Goal: Transaction & Acquisition: Book appointment/travel/reservation

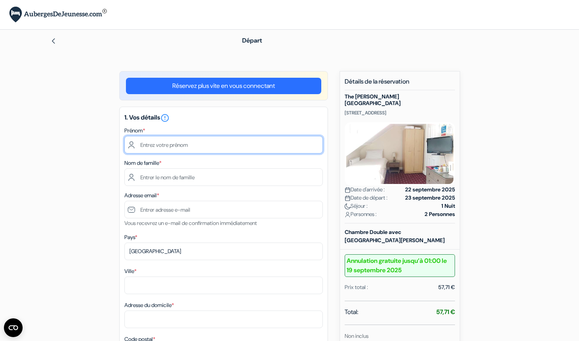
click at [279, 138] on input "text" at bounding box center [223, 145] width 199 height 18
type input "Sandrine"
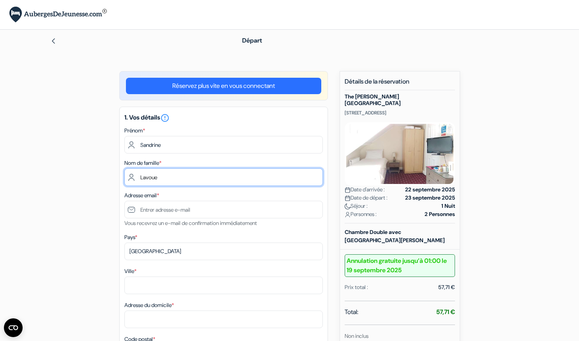
type input "Lavoue"
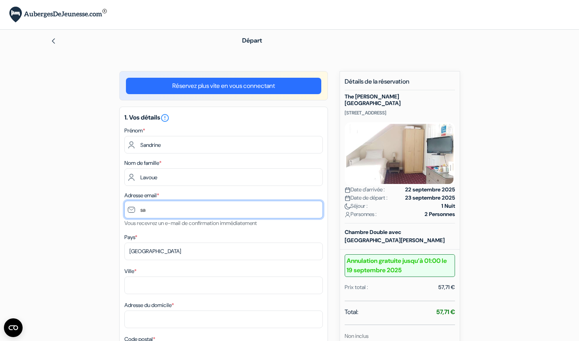
type input "s"
type input "[EMAIL_ADDRESS][PERSON_NAME][DOMAIN_NAME]"
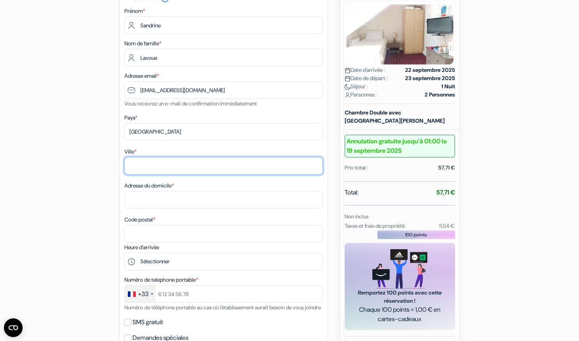
scroll to position [125, 0]
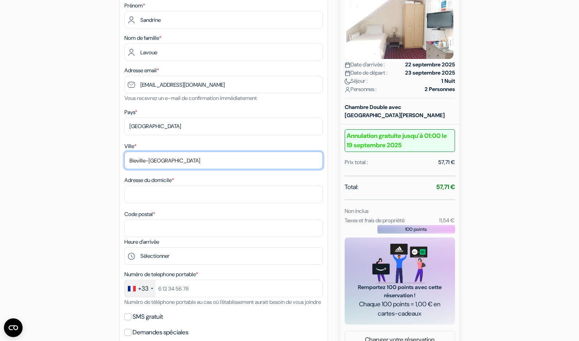
type input "Bieville-Beuville"
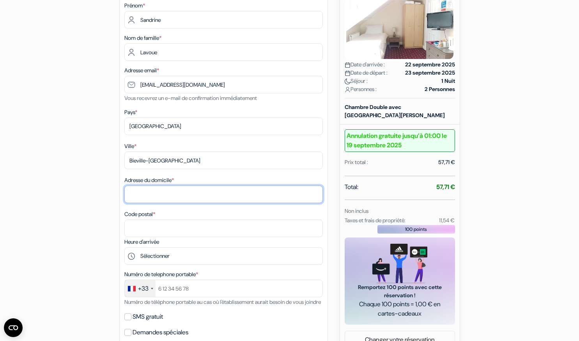
click at [212, 194] on input "Adresse du domicile *" at bounding box center [223, 194] width 199 height 18
type input "13 Rue General Morel"
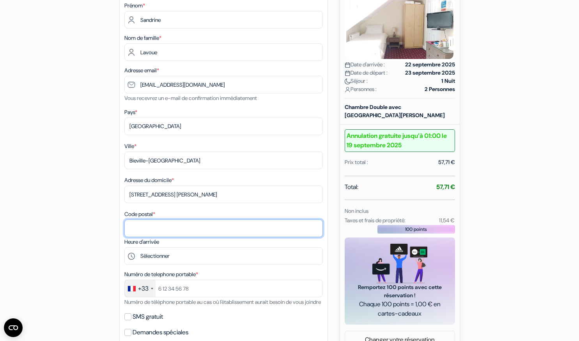
click at [193, 224] on input "Code postal *" at bounding box center [223, 228] width 199 height 18
type input "14112"
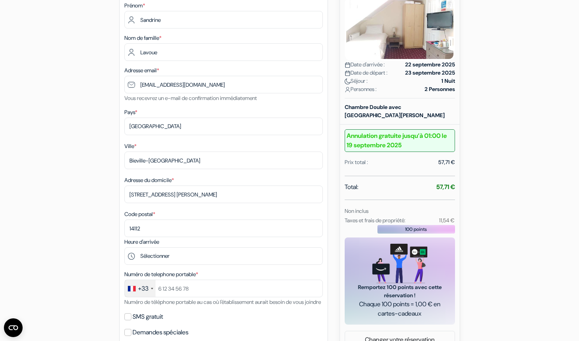
click at [74, 218] on div "add_box The George Guest House 161 Citadel Road, Plymouth, Angleterre Détails d…" at bounding box center [289, 295] width 515 height 699
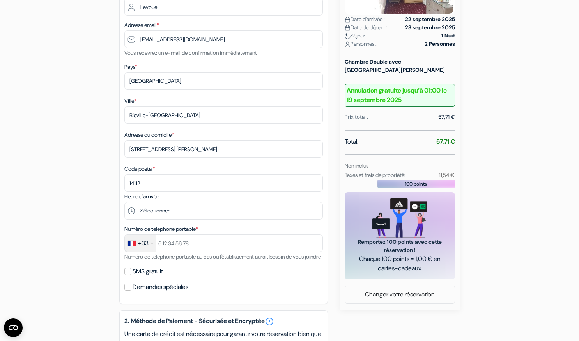
scroll to position [176, 0]
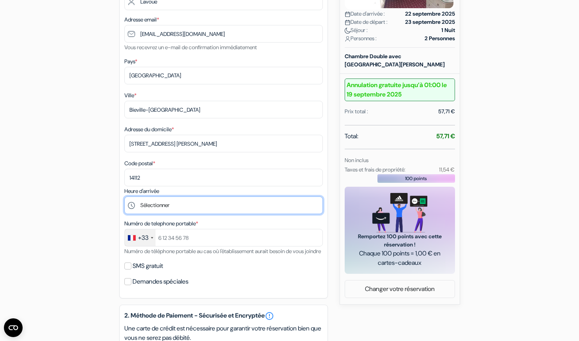
click at [156, 205] on select "Sélectionner 14:00 15:00 16:00 17:00 18:00 19:00 20:00 21:00 22:00 23:00" at bounding box center [223, 205] width 199 height 18
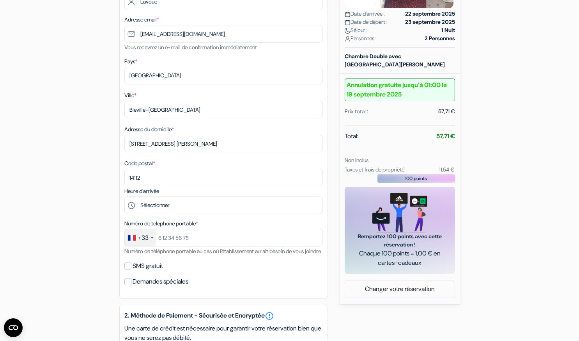
click at [67, 204] on div "add_box The George Guest House 161 Citadel Road, Plymouth, Angleterre Détails d…" at bounding box center [289, 244] width 515 height 699
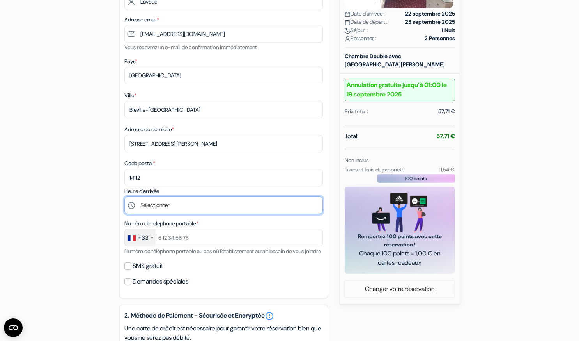
click at [170, 203] on select "Sélectionner 14:00 15:00 16:00 17:00 18:00 19:00 20:00 21:00 22:00 23:00" at bounding box center [223, 205] width 199 height 18
select select "20"
click at [124, 197] on select "Sélectionner 14:00 15:00 16:00 17:00 18:00 19:00 20:00 21:00 22:00 23:00" at bounding box center [223, 205] width 199 height 18
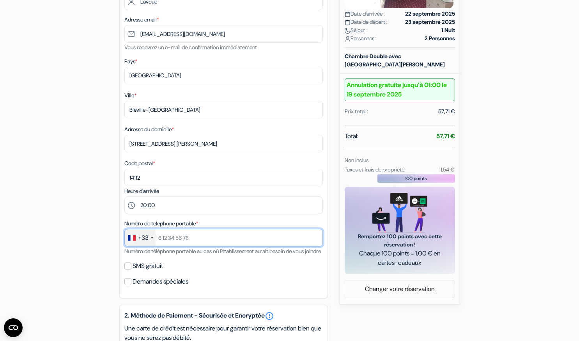
click at [194, 242] on input "text" at bounding box center [223, 238] width 199 height 18
type input "616101034"
click at [92, 261] on div "add_box The George Guest House 161 Citadel Road, Plymouth, Angleterre Détails d…" at bounding box center [289, 244] width 515 height 699
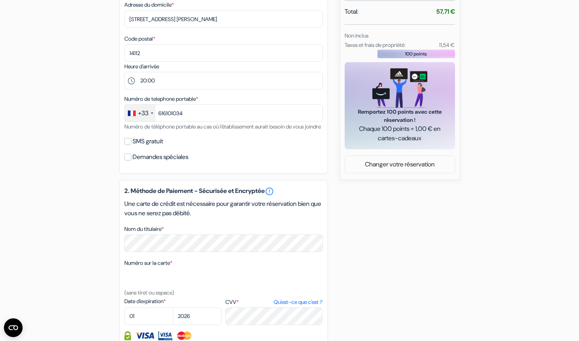
scroll to position [299, 0]
click at [125, 145] on input "SMS gratuit" at bounding box center [127, 141] width 7 height 7
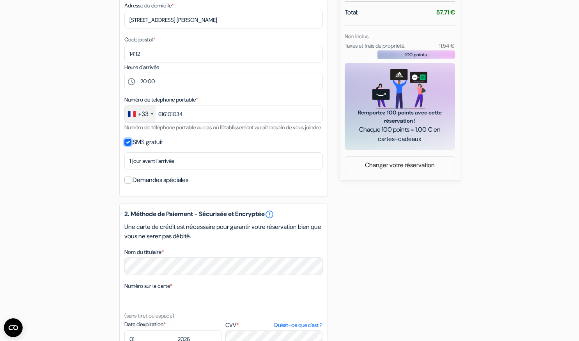
click at [128, 145] on input "SMS gratuit" at bounding box center [127, 141] width 7 height 7
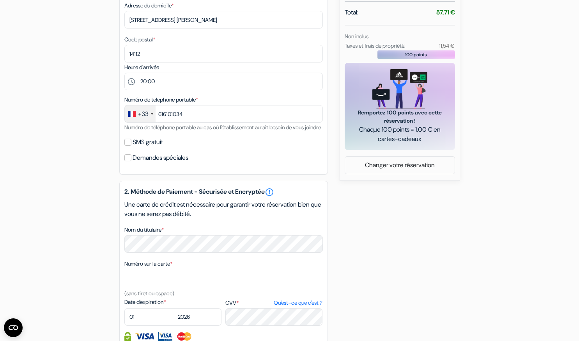
click at [98, 163] on div "add_box The George Guest House 161 Citadel Road, Plymouth, Angleterre Détails d…" at bounding box center [289, 121] width 515 height 699
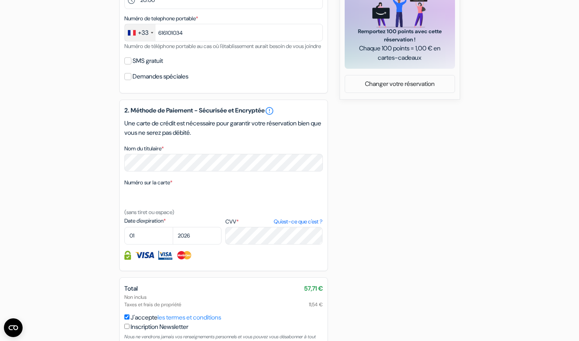
scroll to position [384, 0]
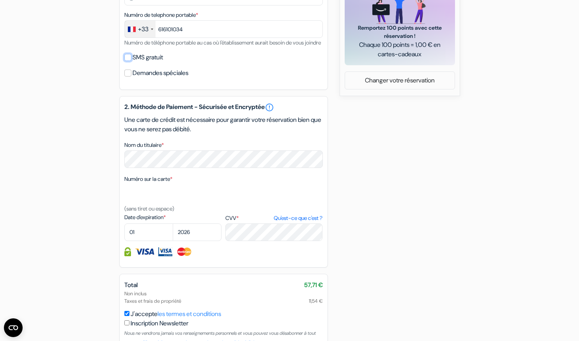
click at [128, 61] on input "SMS gratuit" at bounding box center [127, 57] width 7 height 7
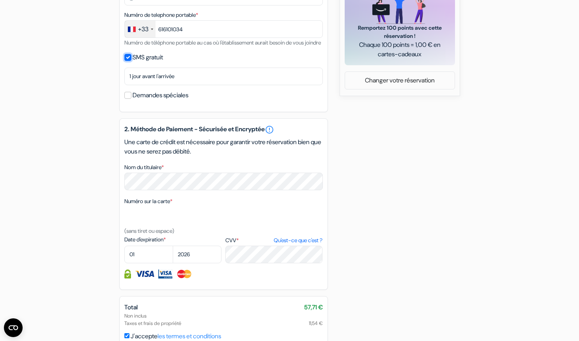
click at [127, 61] on input "SMS gratuit" at bounding box center [127, 57] width 7 height 7
checkbox input "false"
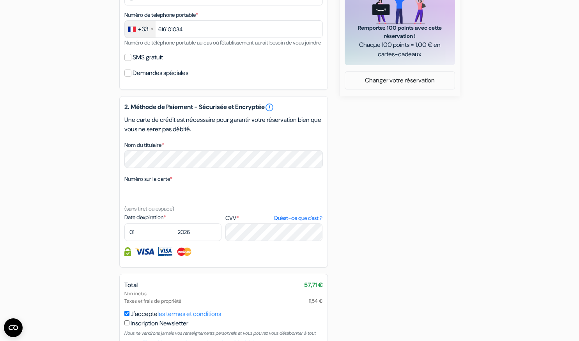
click at [101, 153] on div "add_box The George Guest House 161 Citadel Road, Plymouth, Angleterre Détails d…" at bounding box center [289, 36] width 515 height 699
click at [147, 183] on label "Numéro sur la carte *" at bounding box center [148, 179] width 48 height 8
click at [0, 0] on textarea "Nom du titulaire *" at bounding box center [0, 0] width 0 height 0
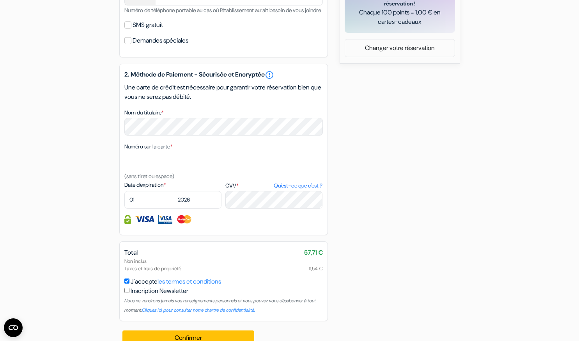
scroll to position [416, 0]
click at [153, 209] on select "01 02 03 04 05 06 07 08 09 10 11 12" at bounding box center [148, 200] width 49 height 18
click at [195, 209] on select "2025 2026 2027 2028 2029 2030 2031 2032 2033 2034 2035 2036 2037 2038 2039 2040…" at bounding box center [197, 200] width 49 height 18
click at [334, 148] on div "add_box The George Guest House 161 Citadel Road, Plymouth, Angleterre Détails d…" at bounding box center [289, 4] width 515 height 699
click at [194, 208] on select "2025 2026 2027 2028 2029 2030 2031 2032 2033 2034 2035 2036 2037 2038 2039 2040…" at bounding box center [197, 200] width 49 height 18
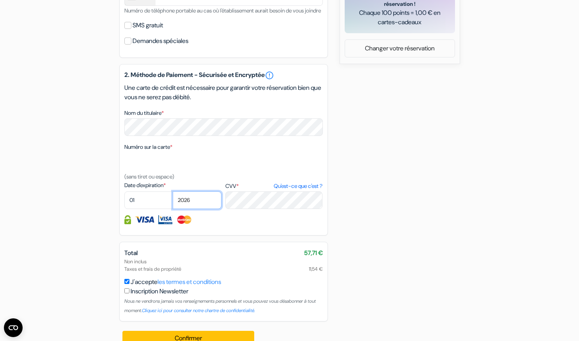
select select "2027"
click at [173, 202] on select "2025 2026 2027 2028 2029 2030 2031 2032 2033 2034 2035 2036 2037 2038 2039 2040…" at bounding box center [197, 200] width 49 height 18
click at [154, 203] on select "01 02 03 04 05 06 07 08 09 10 11 12" at bounding box center [148, 200] width 49 height 18
select select "04"
click at [124, 202] on select "01 02 03 04 05 06 07 08 09 10 11 12" at bounding box center [148, 200] width 49 height 18
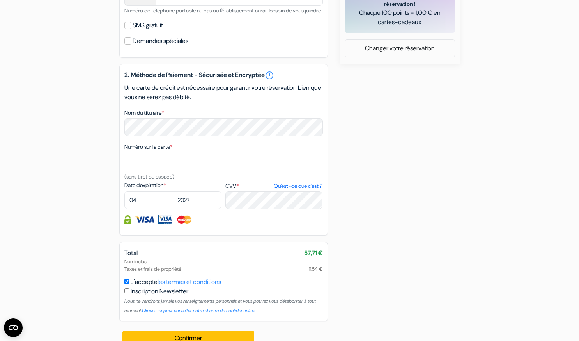
click at [397, 196] on div "add_box The George Guest House 161 Citadel Road, Plymouth, Angleterre Détails d…" at bounding box center [289, 4] width 515 height 699
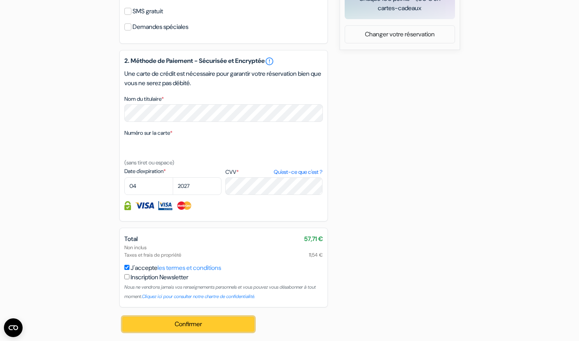
click at [220, 322] on button "Confirmer Loading..." at bounding box center [188, 323] width 132 height 15
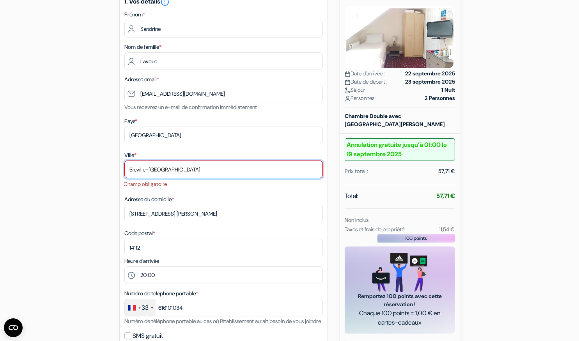
scroll to position [115, 0]
click at [194, 176] on input "Bieville-Beuville" at bounding box center [223, 170] width 199 height 18
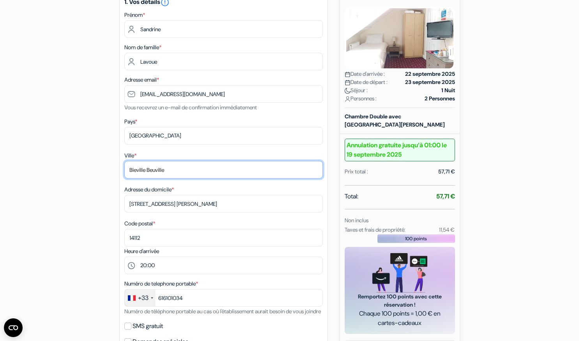
type input "Bieville Beuville"
click at [68, 177] on div "add_box The George Guest House 161 Citadel Road, Plymouth, Angleterre Détails d…" at bounding box center [289, 305] width 515 height 699
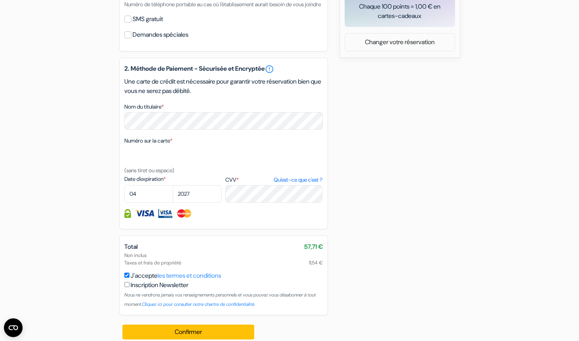
scroll to position [442, 0]
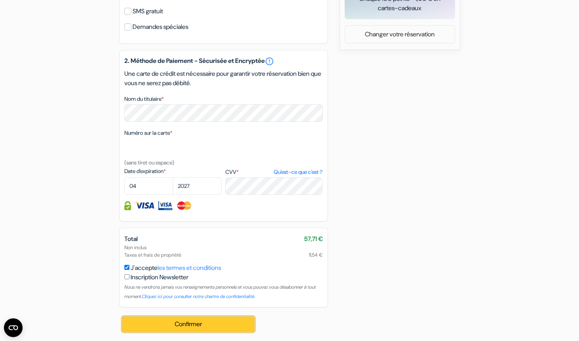
click at [165, 323] on button "Confirmer Loading..." at bounding box center [188, 323] width 132 height 15
click at [146, 318] on button "Confirmer Loading..." at bounding box center [188, 323] width 132 height 15
